Goal: Task Accomplishment & Management: Manage account settings

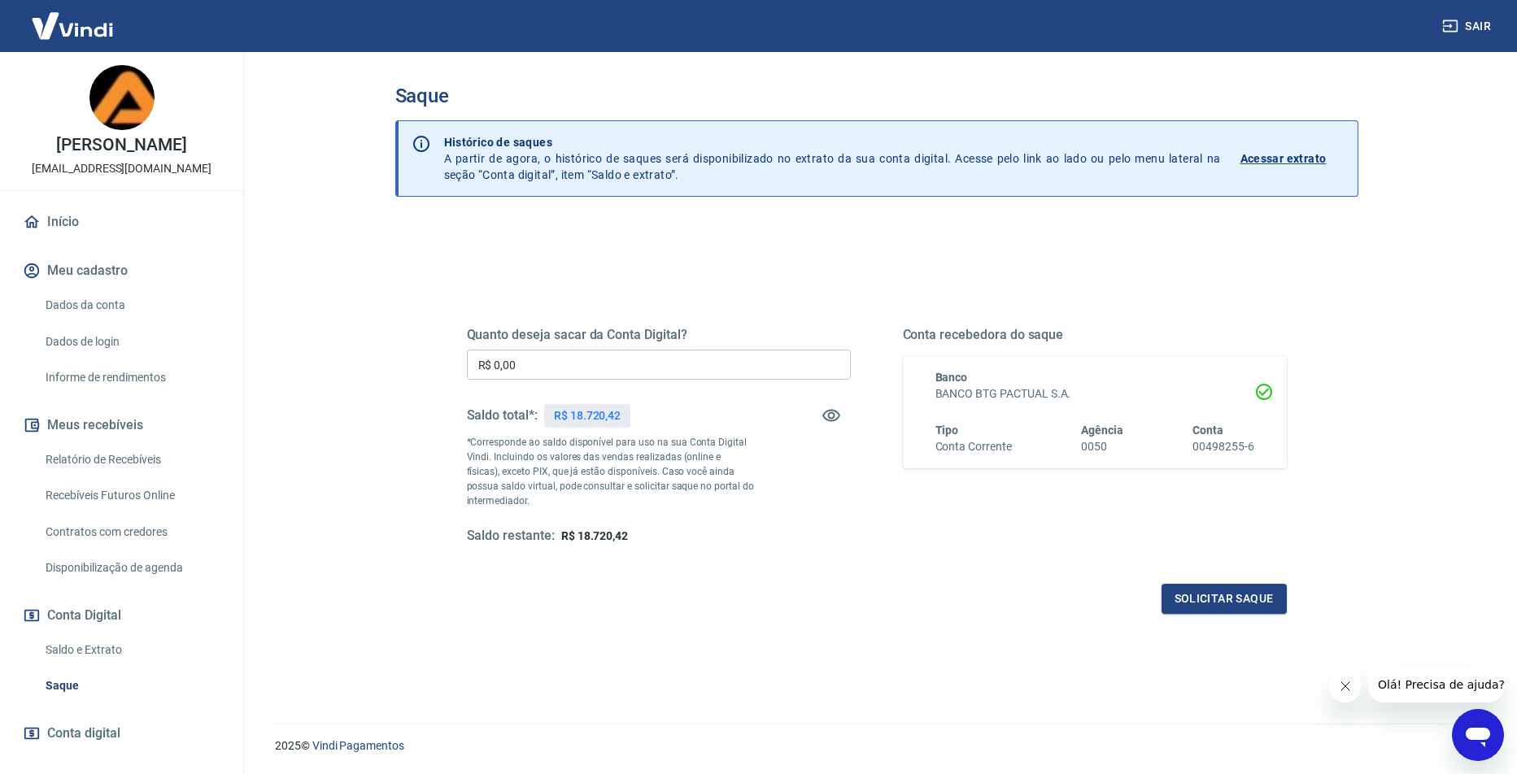
click at [526, 368] on input "R$ 0,00" at bounding box center [659, 365] width 384 height 30
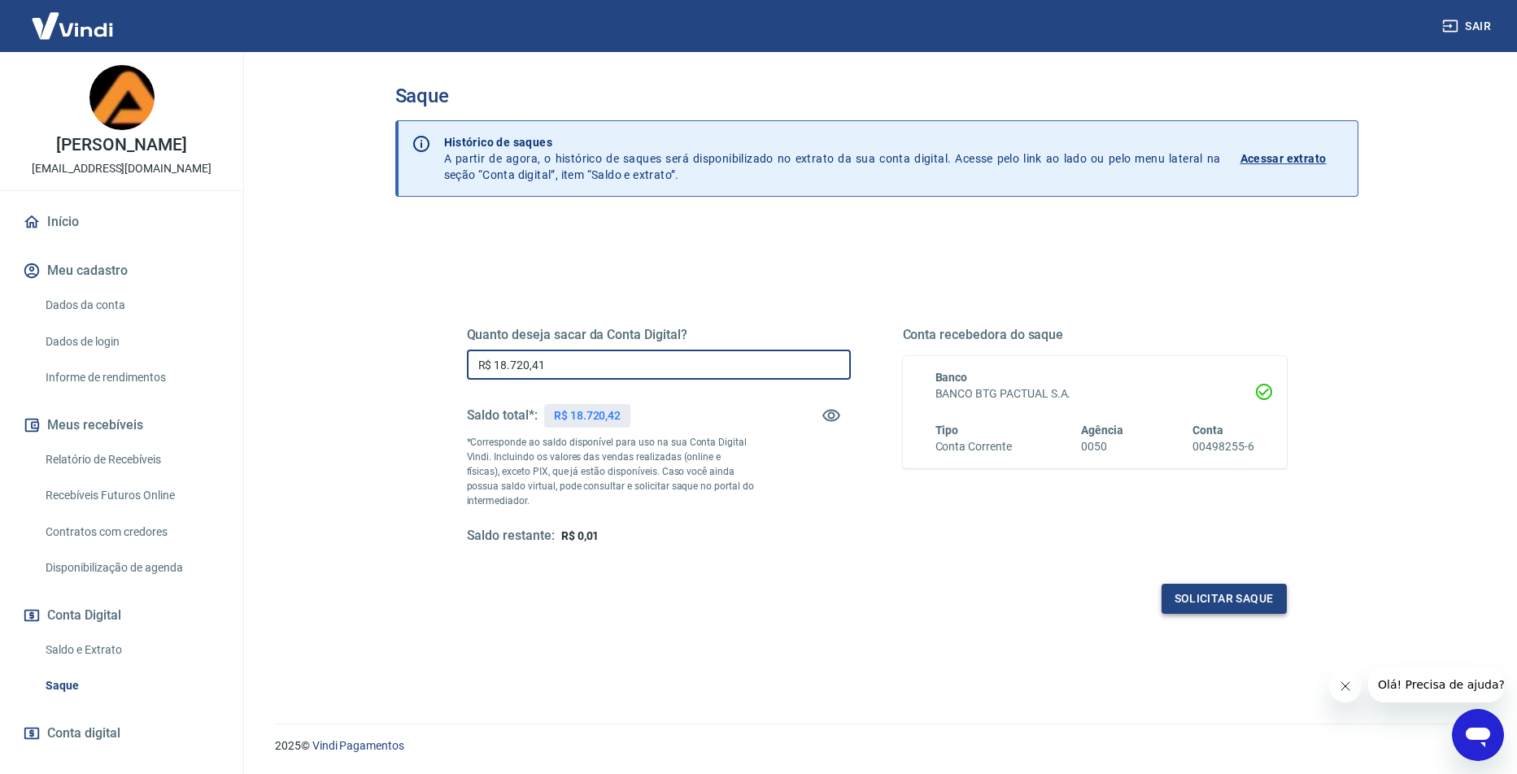
type input "R$ 18.720,41"
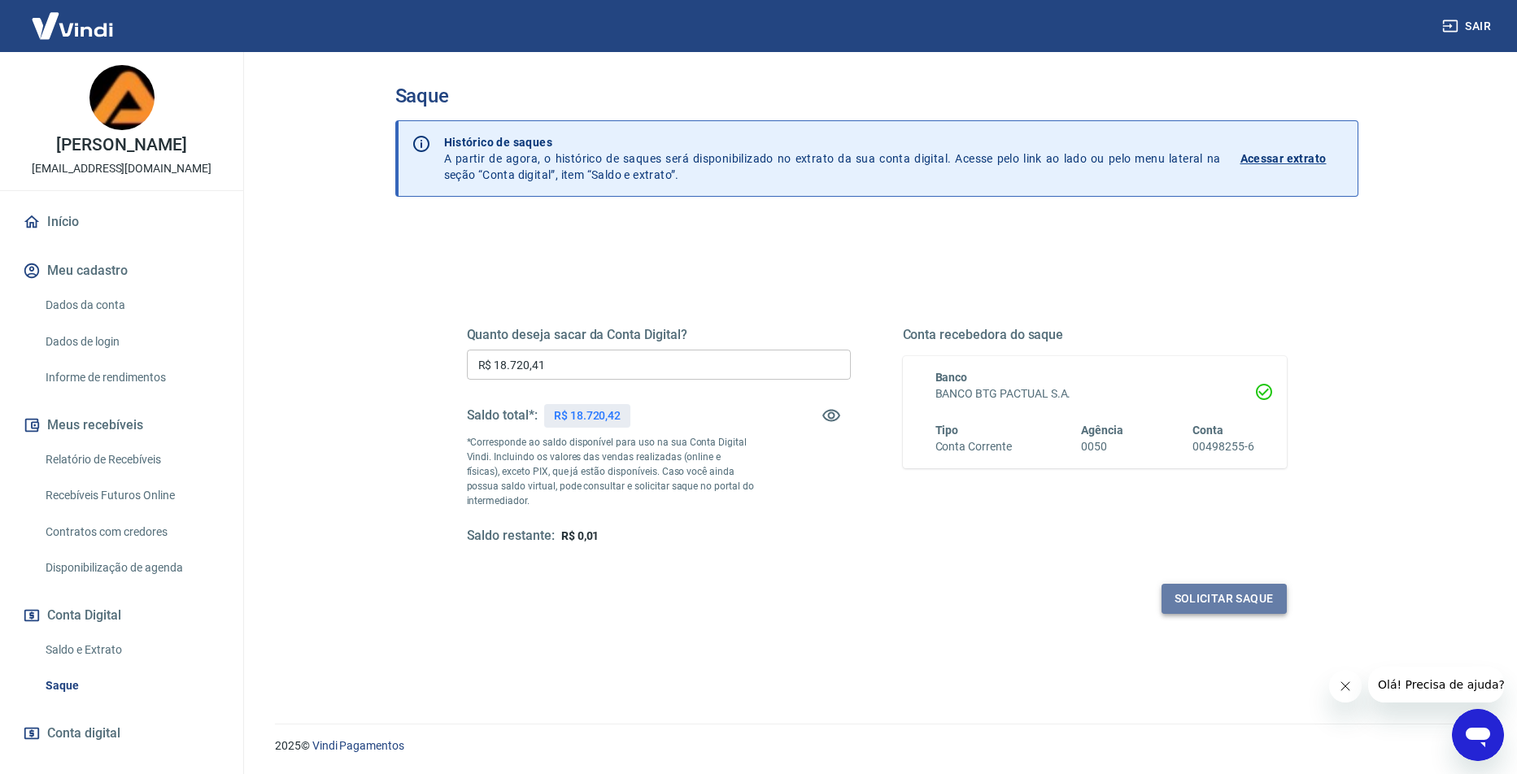
click at [1240, 604] on button "Solicitar saque" at bounding box center [1224, 599] width 125 height 30
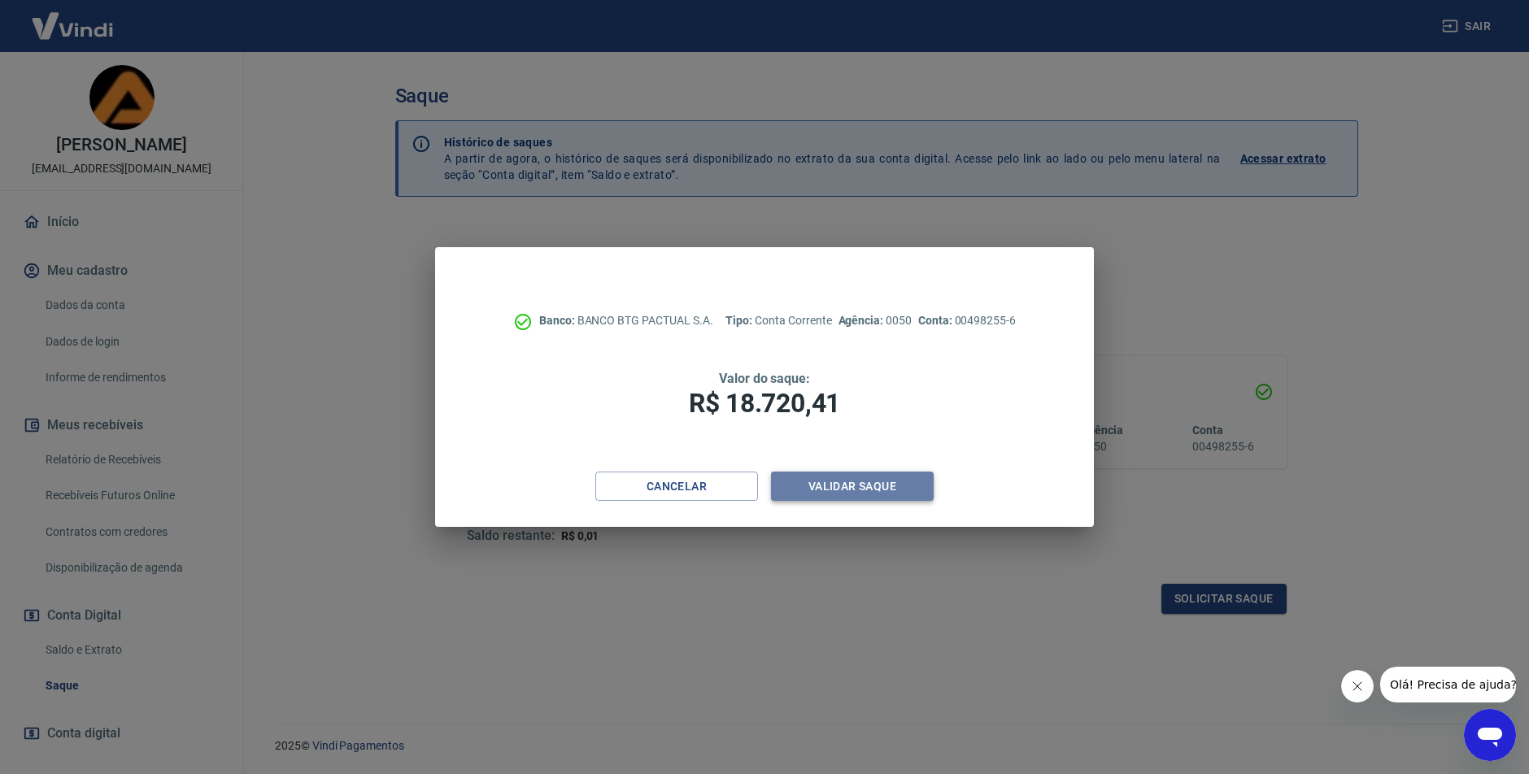
click at [818, 489] on button "Validar saque" at bounding box center [852, 487] width 163 height 30
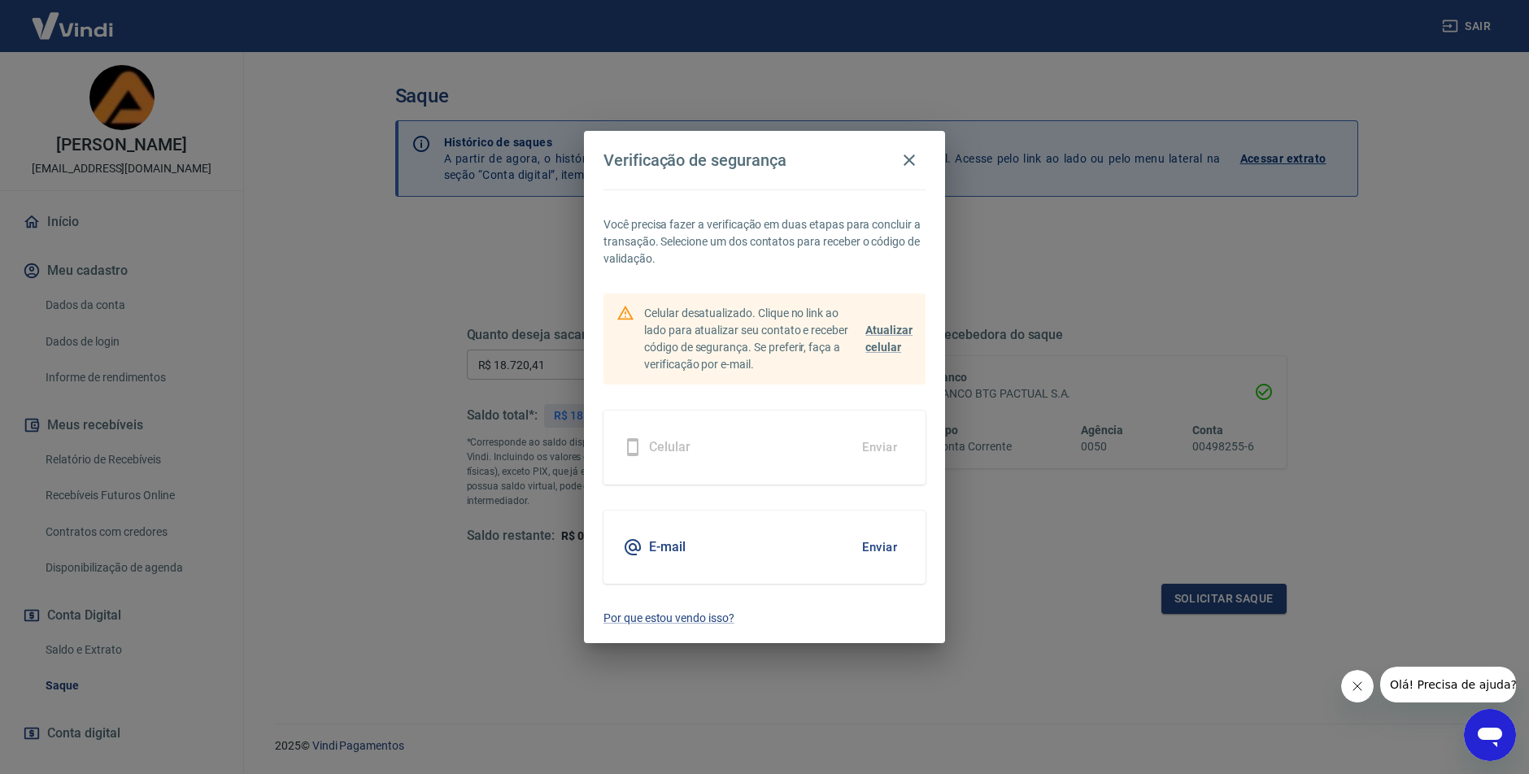
click at [867, 543] on button "Enviar" at bounding box center [879, 547] width 53 height 34
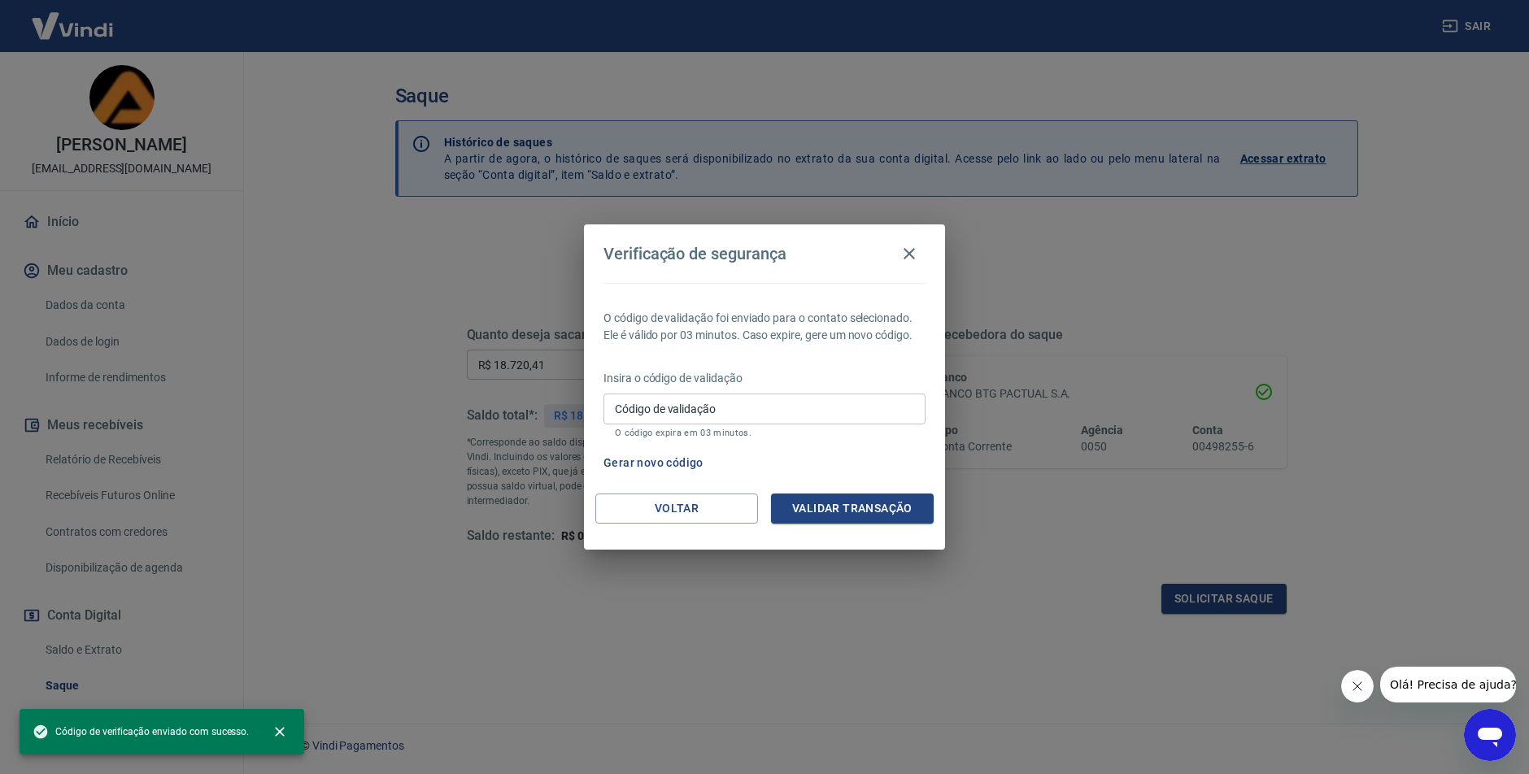
click at [645, 412] on div "Código de validação Código de validação O código expira em 03 minutos." at bounding box center [765, 416] width 322 height 44
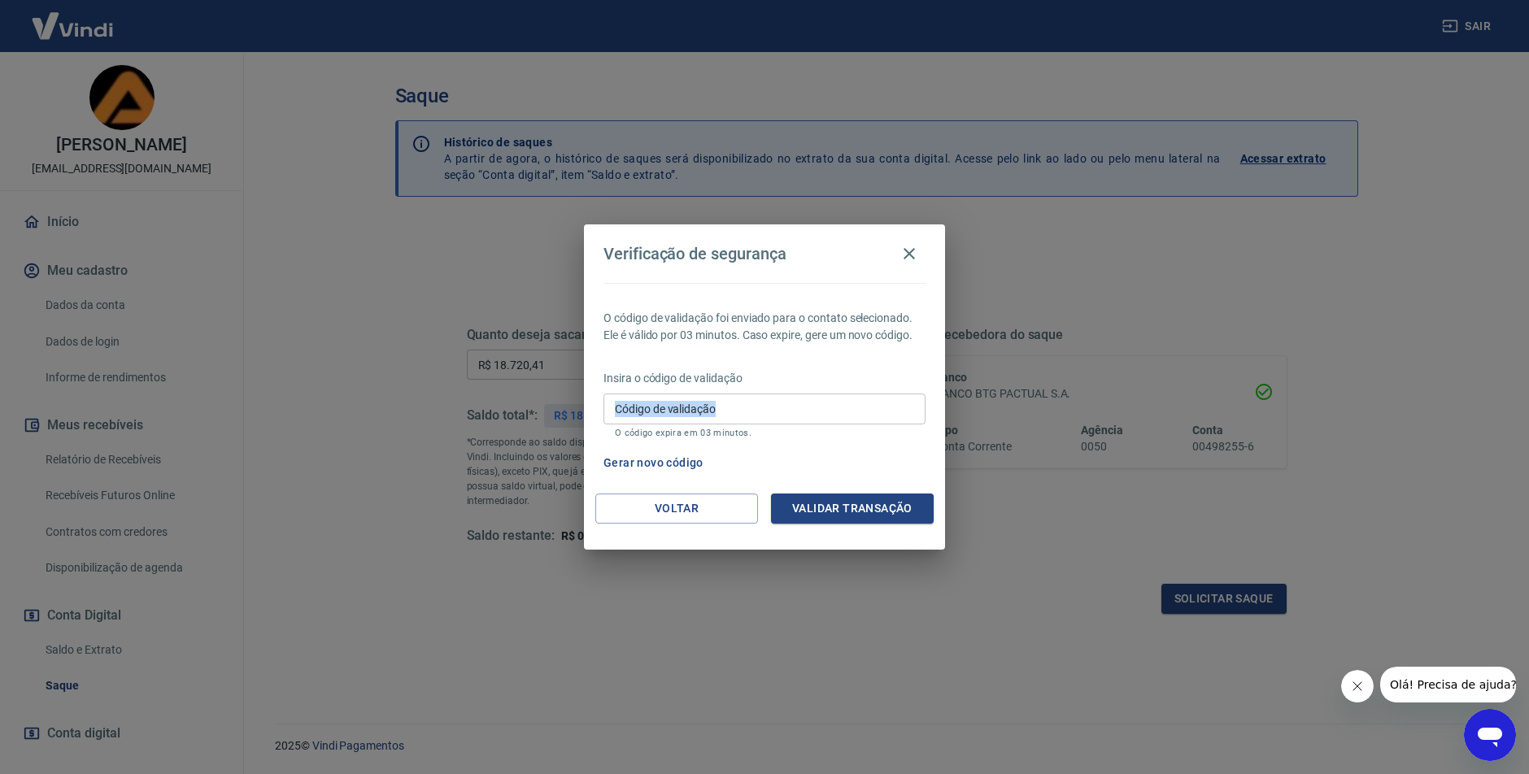
click at [645, 411] on div "Código de validação Código de validação O código expira em 03 minutos." at bounding box center [765, 416] width 322 height 44
click at [645, 410] on input "Código de validação" at bounding box center [765, 409] width 322 height 30
paste input "869146"
type input "869146"
click at [867, 505] on button "Validar transação" at bounding box center [852, 509] width 163 height 30
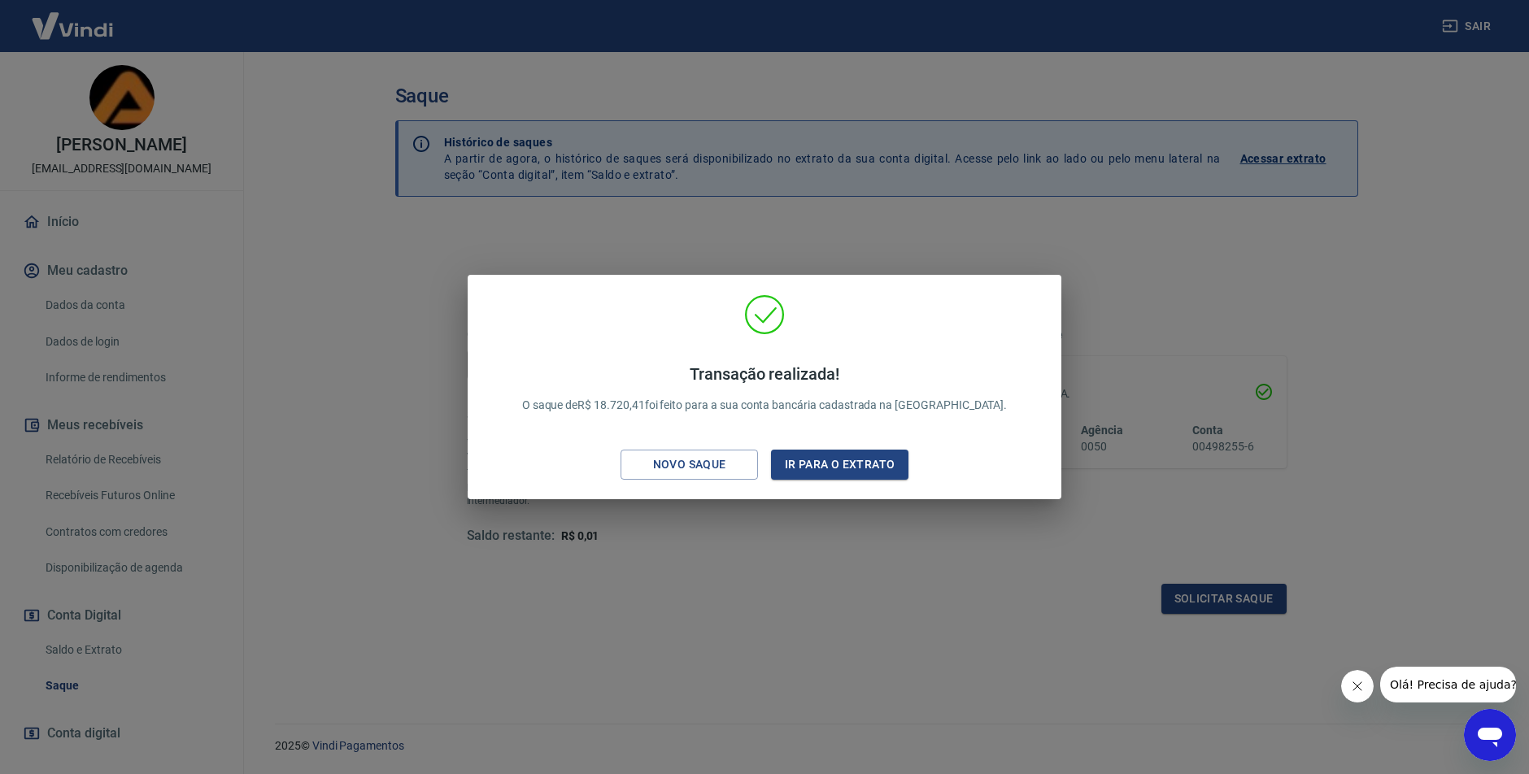
click at [976, 409] on div "Transação realizada! O saque de R$ 18.720,41 foi feito para a sua conta bancári…" at bounding box center [765, 389] width 525 height 82
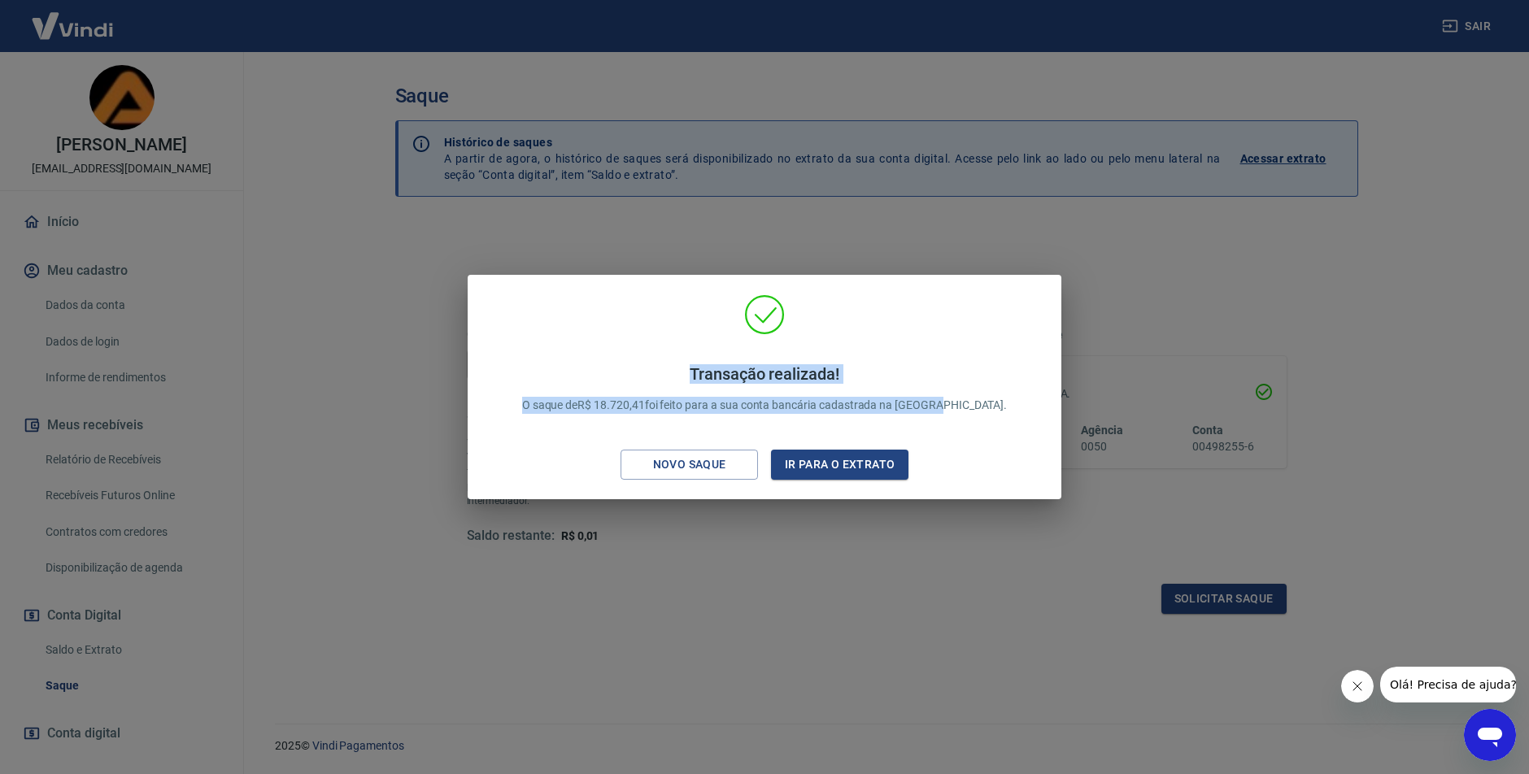
drag, startPoint x: 977, startPoint y: 404, endPoint x: 685, endPoint y: 369, distance: 294.1
click at [685, 369] on div "Transação realizada! O saque de R$ 18.720,41 foi feito para a sua conta bancári…" at bounding box center [765, 389] width 525 height 82
copy p "Transação realizada! O saque de R$ 18.720,41 foi feito para a sua conta bancári…"
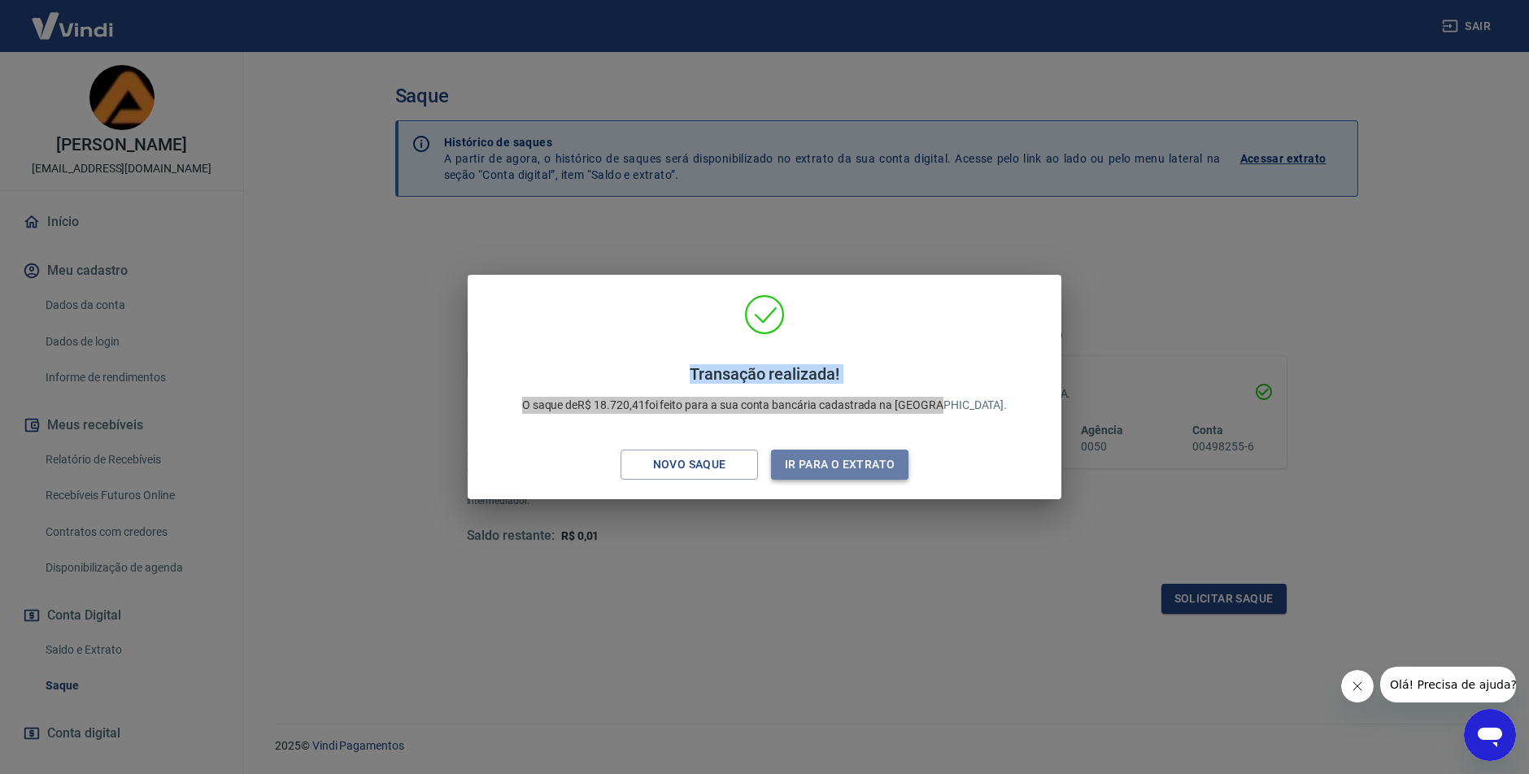
click at [850, 461] on button "Ir para o extrato" at bounding box center [839, 465] width 137 height 30
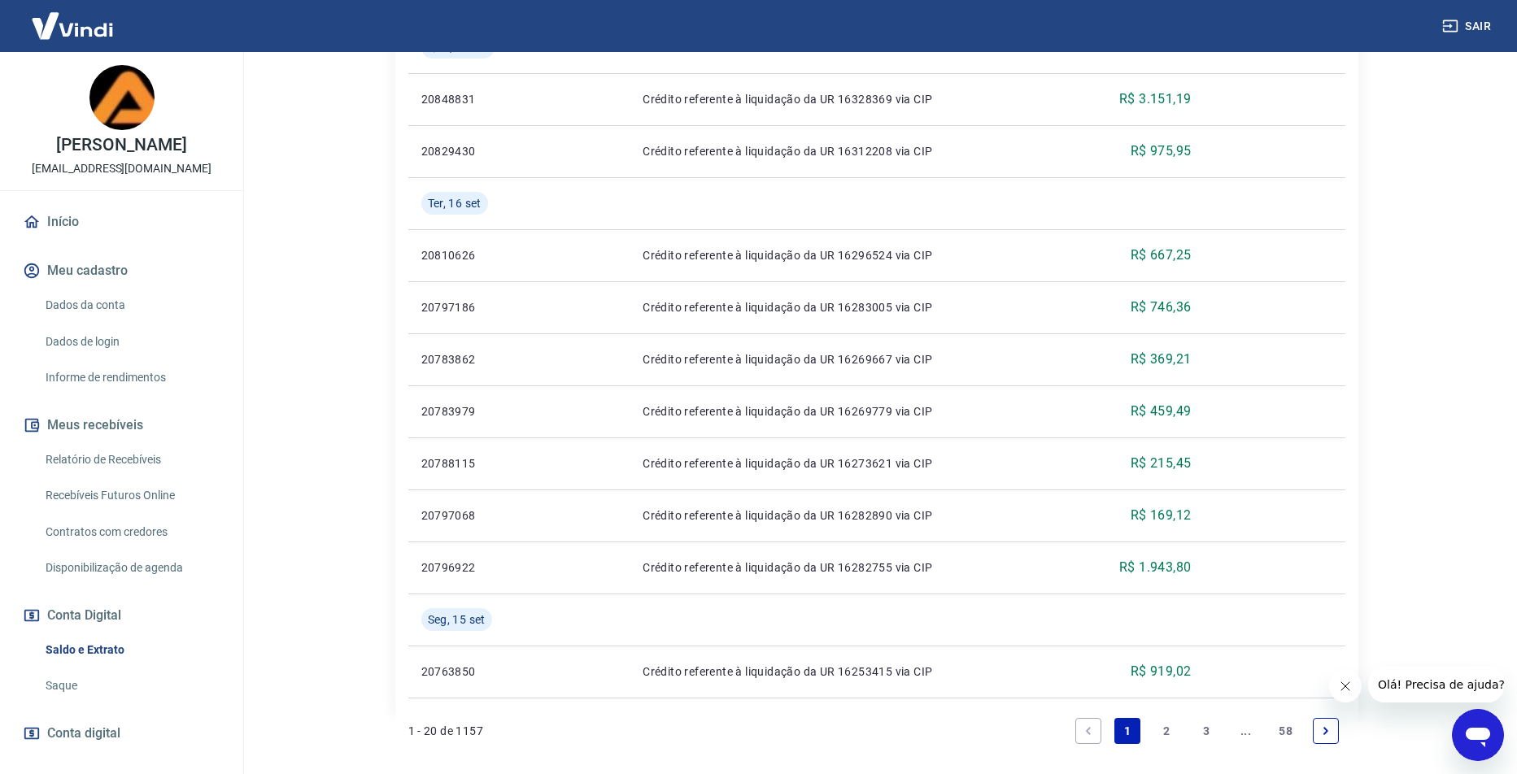
scroll to position [1254, 0]
